Goal: Task Accomplishment & Management: Manage account settings

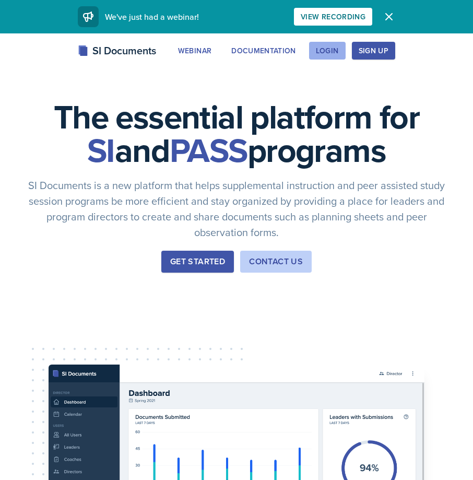
click at [336, 48] on div "Login" at bounding box center [327, 50] width 23 height 8
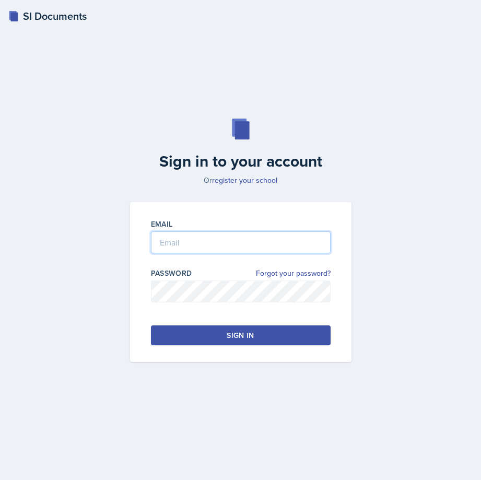
click at [223, 250] on input "email" at bounding box center [240, 242] width 179 height 22
type input "[EMAIL_ADDRESS][DOMAIN_NAME]"
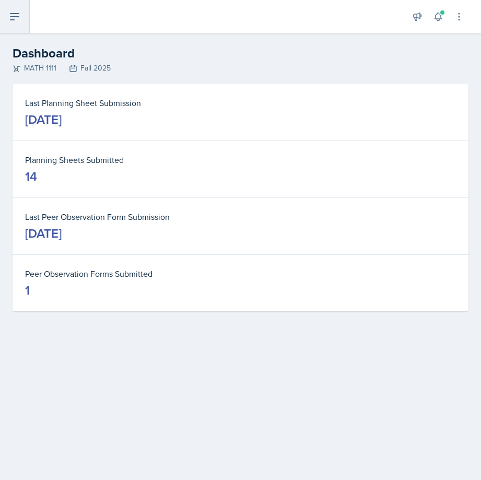
click at [8, 12] on button at bounding box center [15, 16] width 30 height 33
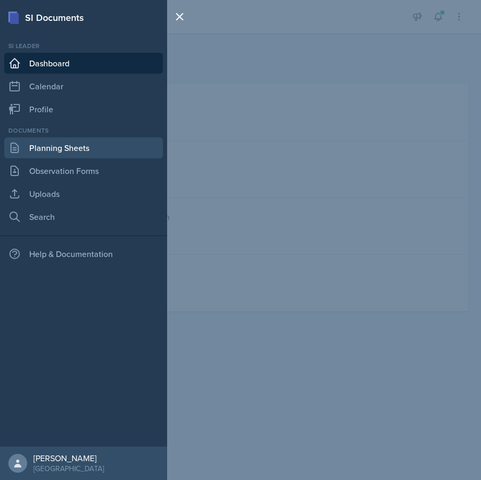
click at [45, 149] on link "Planning Sheets" at bounding box center [83, 147] width 159 height 21
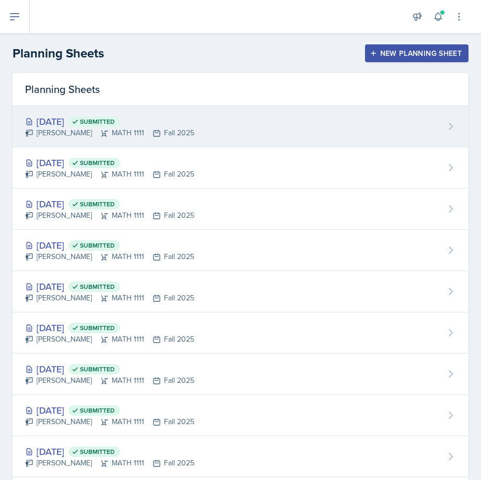
click at [51, 127] on div "[DATE] Submitted" at bounding box center [109, 121] width 169 height 14
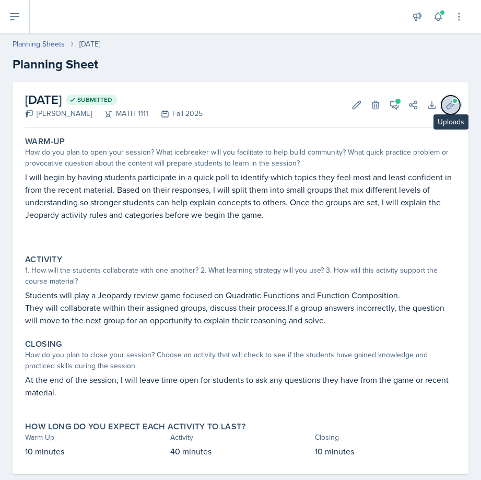
click at [445, 105] on icon at bounding box center [450, 105] width 10 height 10
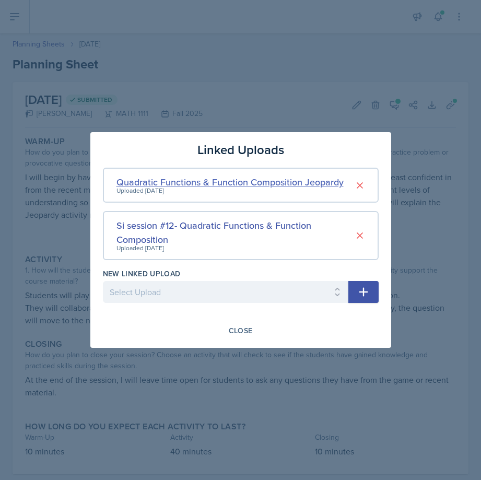
click at [197, 185] on div "Quadratic Functions & Function Composition Jeopardy" at bounding box center [229, 182] width 227 height 14
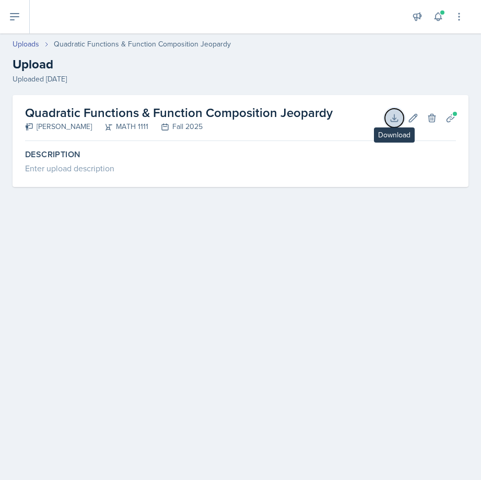
click at [395, 116] on icon at bounding box center [394, 118] width 10 height 10
